Goal: Find specific page/section: Find specific page/section

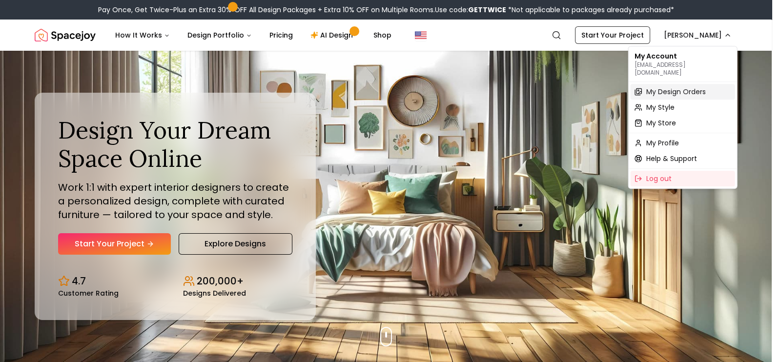
click at [681, 87] on span "My Design Orders" at bounding box center [676, 92] width 60 height 10
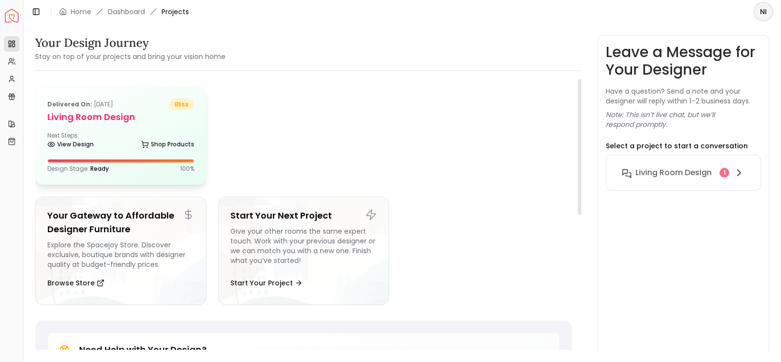
click at [139, 144] on div "View Design Shop Products" at bounding box center [120, 147] width 147 height 10
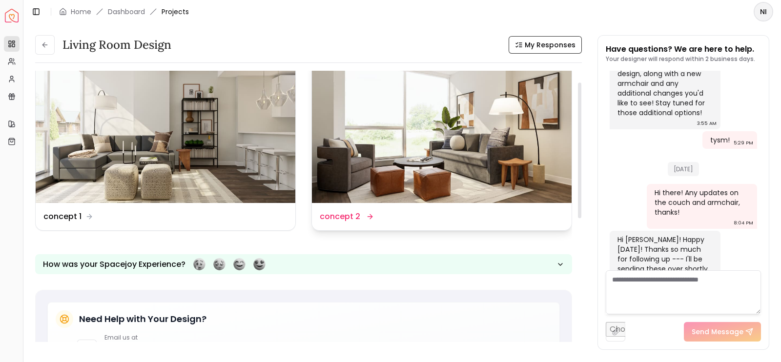
scroll to position [22, 0]
click at [278, 108] on img at bounding box center [166, 130] width 260 height 146
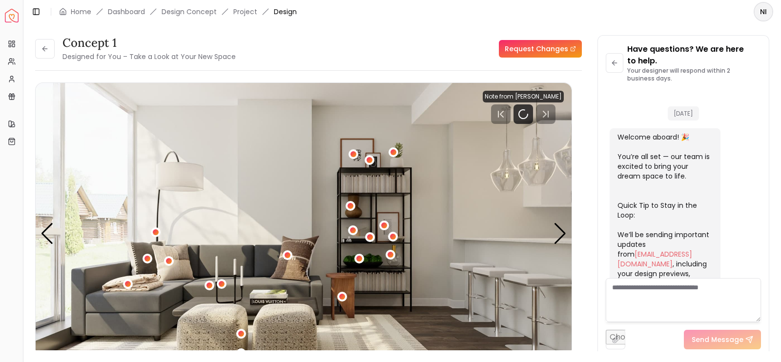
scroll to position [1942, 0]
